Goal: Information Seeking & Learning: Learn about a topic

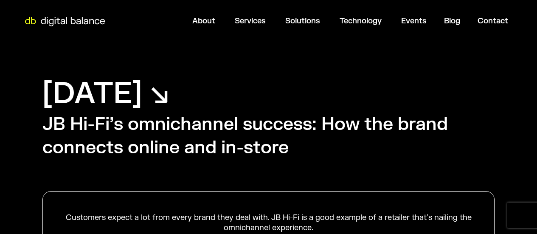
scroll to position [27, 0]
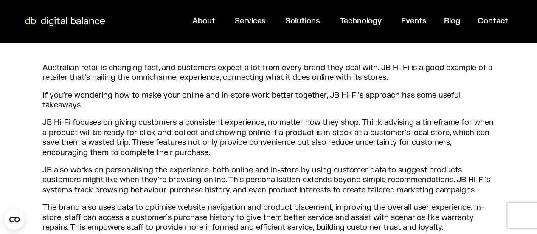
scroll to position [371, 0]
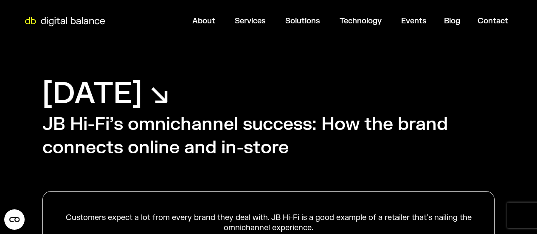
scroll to position [865, 0]
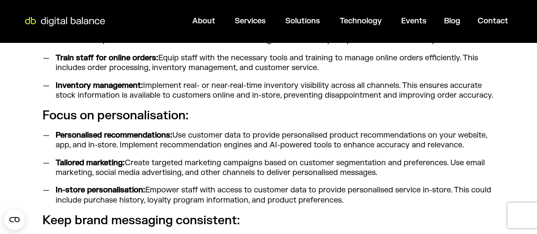
click at [220, 192] on li "In-store personalisation: Empower staff with access to customer data to provide…" at bounding box center [273, 195] width 443 height 20
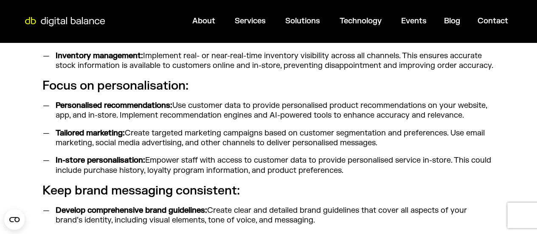
scroll to position [897, 0]
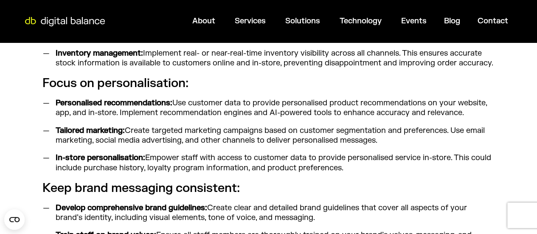
click at [421, 130] on li "Tailored marketing: Create targeted marketing campaigns based on customer segme…" at bounding box center [273, 136] width 443 height 20
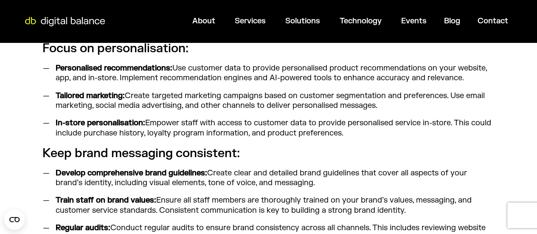
scroll to position [934, 0]
